Goal: Check status: Check status

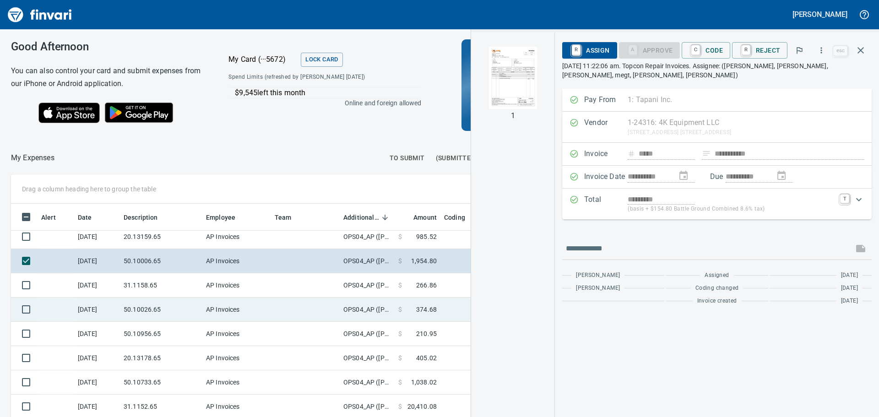
scroll to position [82, 0]
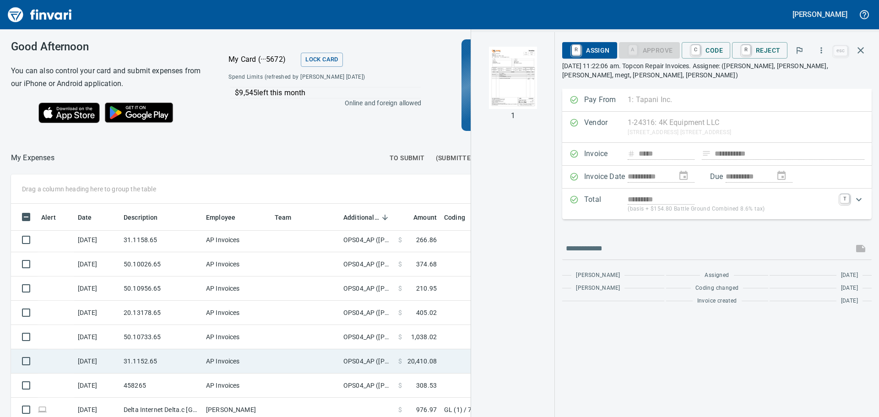
click at [444, 349] on td at bounding box center [555, 361] width 229 height 24
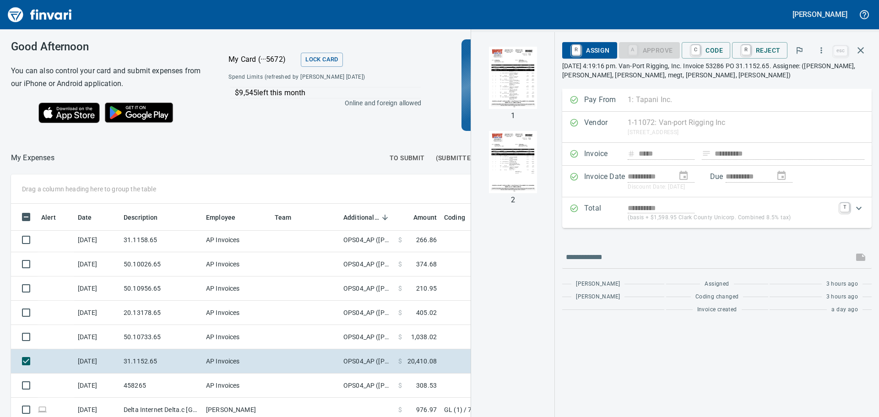
click at [505, 89] on img "button" at bounding box center [513, 78] width 62 height 62
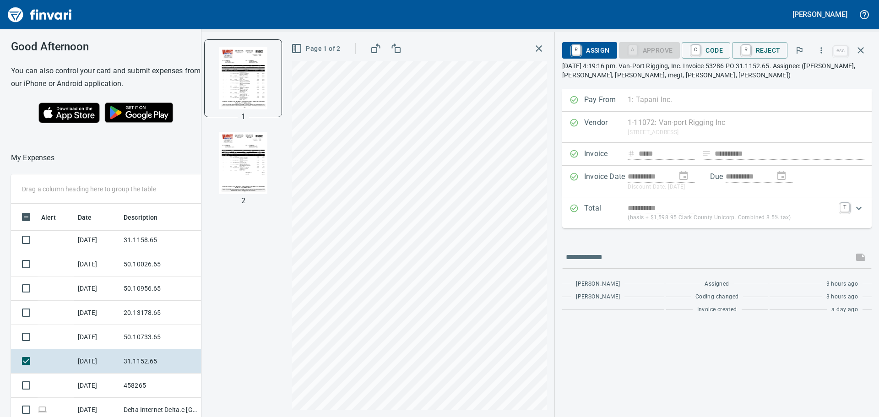
click at [249, 182] on img "button" at bounding box center [243, 163] width 62 height 62
click at [542, 48] on icon "button" at bounding box center [539, 48] width 11 height 11
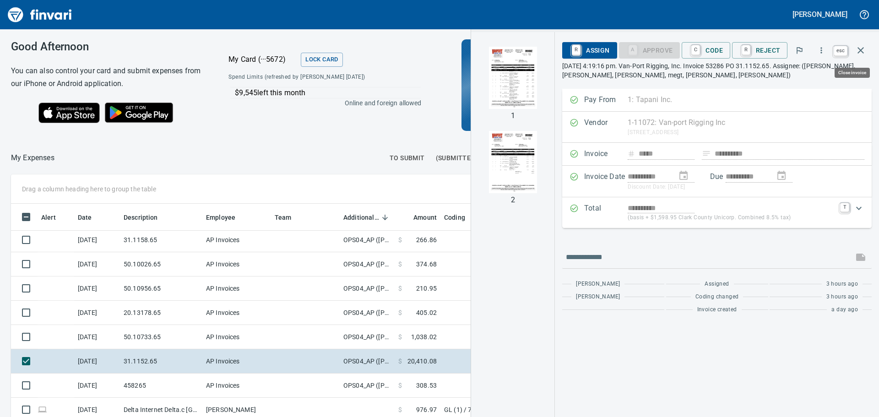
scroll to position [303, 608]
click at [864, 49] on icon "button" at bounding box center [861, 50] width 11 height 11
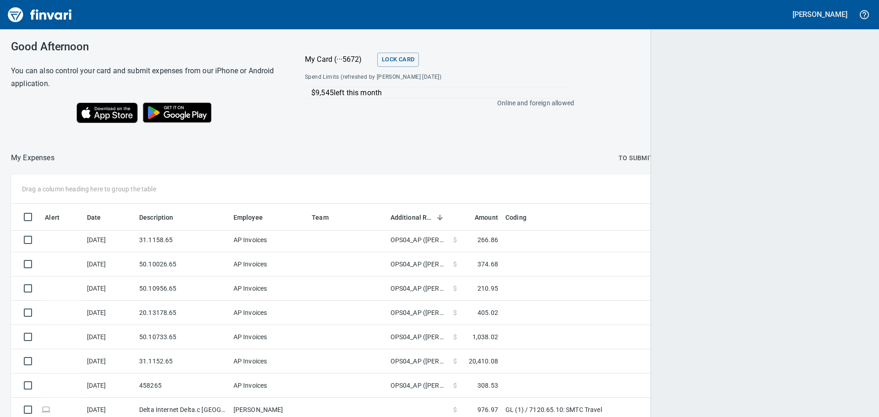
scroll to position [310, 837]
